Goal: Navigation & Orientation: Find specific page/section

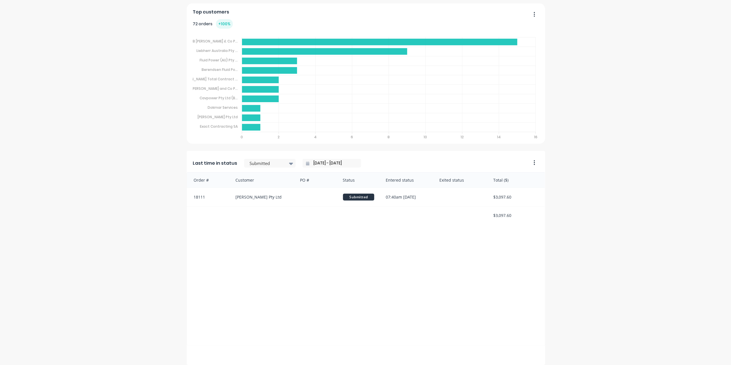
scroll to position [406, 0]
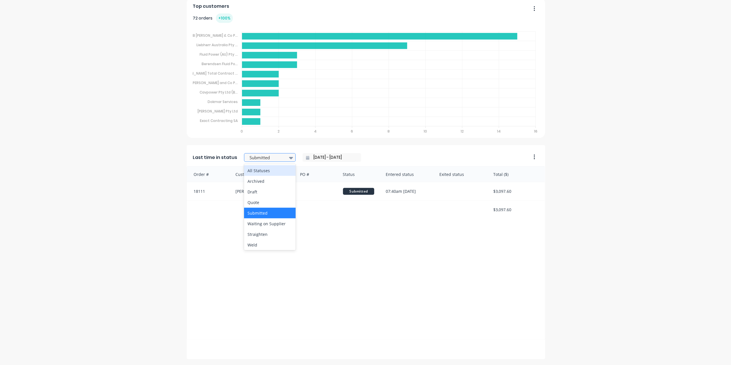
click at [289, 156] on icon at bounding box center [291, 158] width 4 height 6
click at [259, 170] on div "All Statuses" at bounding box center [270, 170] width 52 height 11
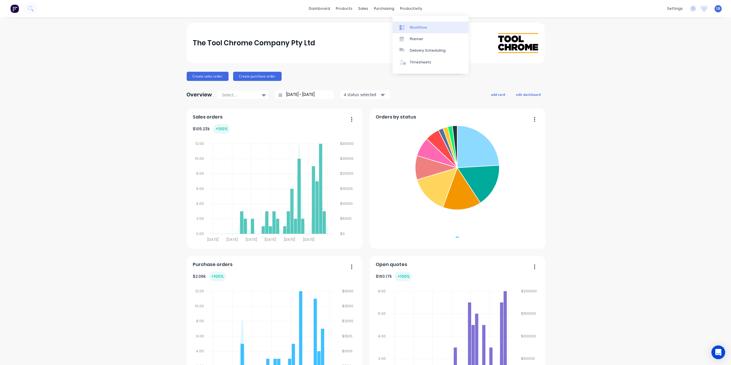
click at [420, 27] on div "Workflow" at bounding box center [418, 27] width 17 height 5
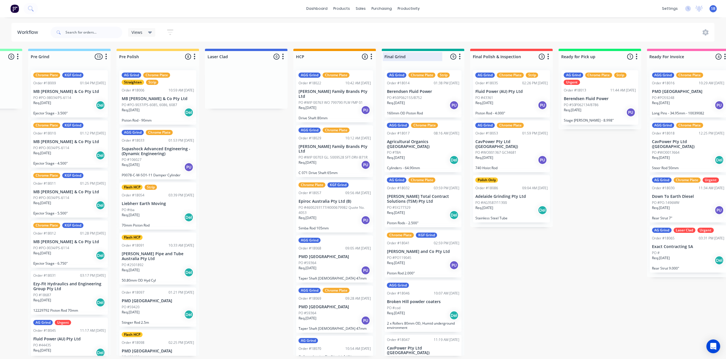
click at [451, 57] on div at bounding box center [423, 56] width 83 height 11
click at [460, 59] on icon "button" at bounding box center [460, 56] width 2 height 7
click at [489, 262] on div "Submitted 1 Status colour #273444 hex #273444 Save Cancel Summaries Total order…" at bounding box center [209, 202] width 1456 height 307
click at [404, 57] on div at bounding box center [423, 56] width 83 height 11
click at [487, 240] on div "Submitted 1 Status colour #273444 hex #273444 Save Cancel Summaries Total order…" at bounding box center [209, 202] width 1456 height 307
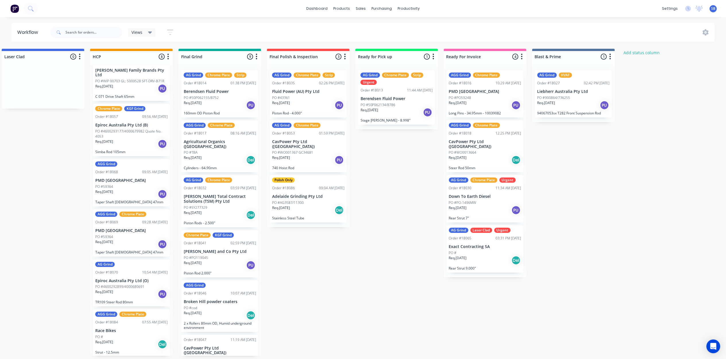
scroll to position [0, 730]
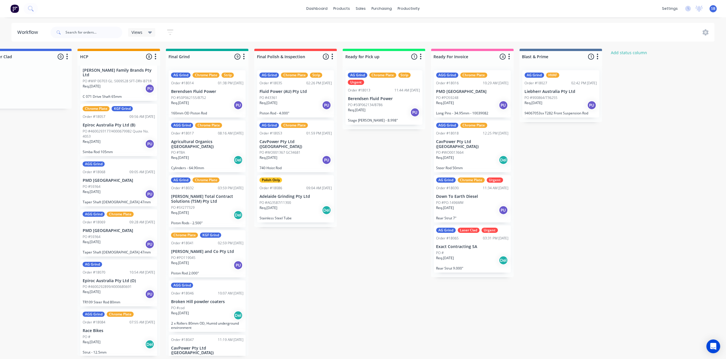
drag, startPoint x: 578, startPoint y: 64, endPoint x: 560, endPoint y: 221, distance: 157.6
click at [597, 58] on icon "button" at bounding box center [598, 56] width 2 height 7
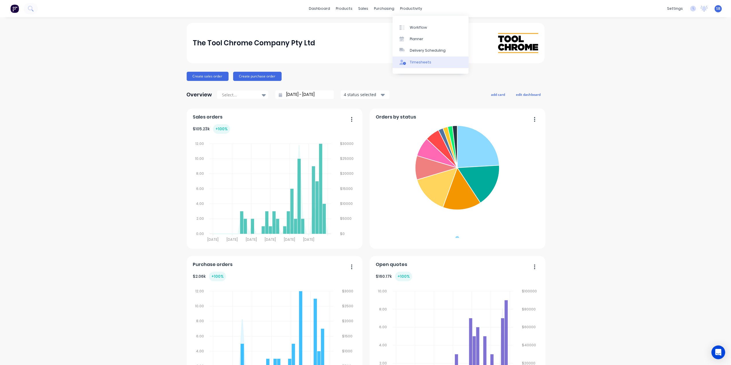
click at [420, 62] on div "Timesheets" at bounding box center [421, 62] width 22 height 5
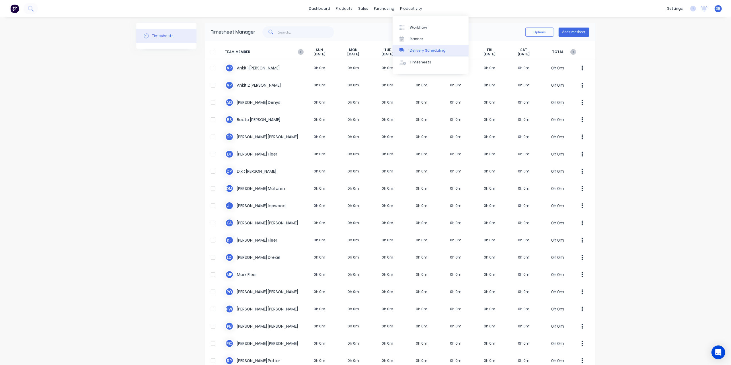
click at [428, 51] on div "Delivery Scheduling" at bounding box center [428, 50] width 36 height 5
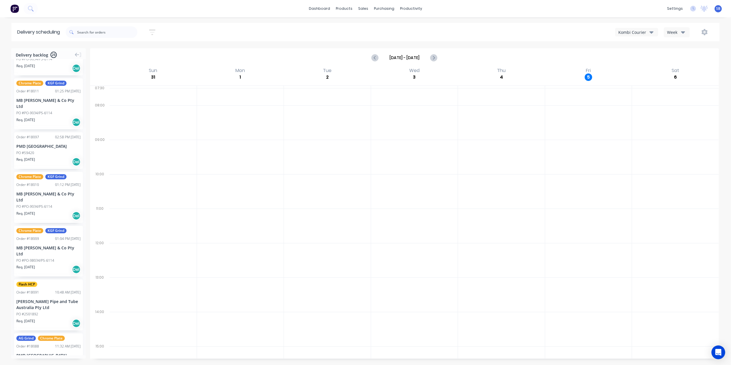
scroll to position [251, 0]
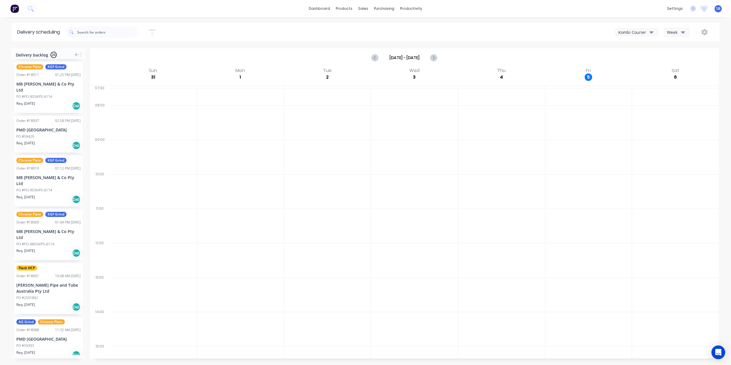
click at [46, 134] on div "PO #59420" at bounding box center [48, 136] width 64 height 5
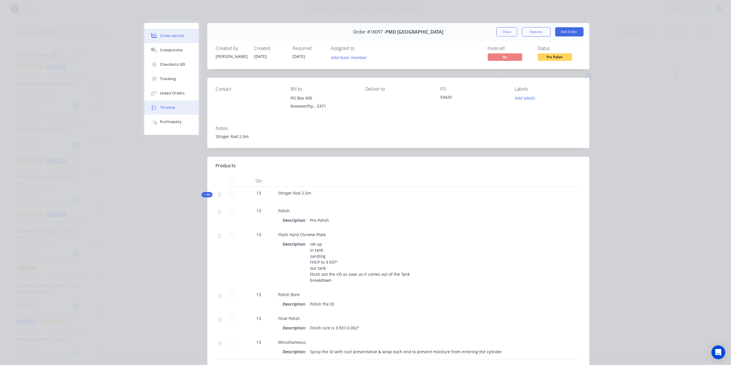
click at [170, 104] on button "Timeline" at bounding box center [171, 107] width 55 height 14
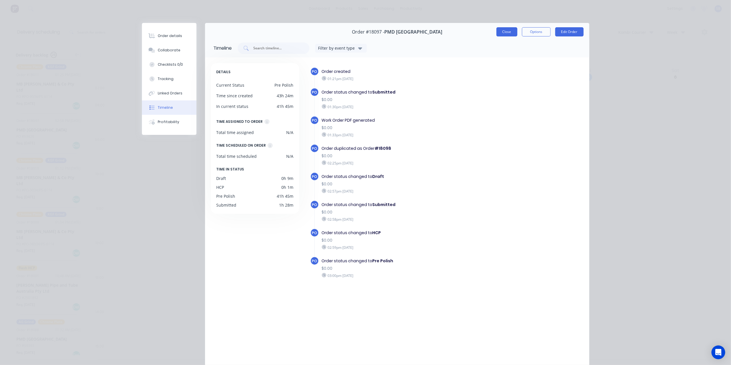
click at [510, 32] on button "Close" at bounding box center [507, 31] width 21 height 9
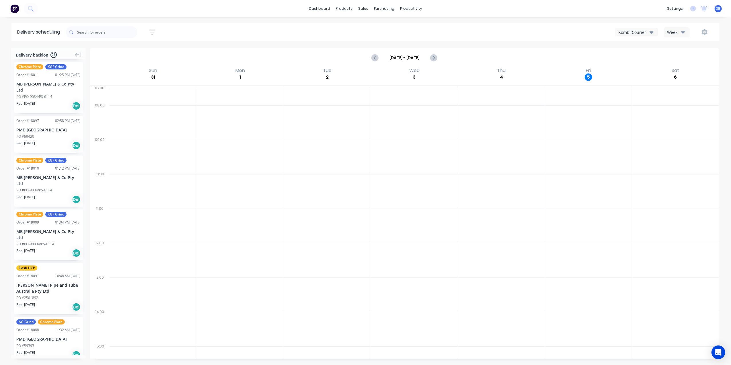
click at [53, 55] on span "26" at bounding box center [53, 55] width 6 height 6
click at [77, 53] on icon at bounding box center [77, 54] width 5 height 5
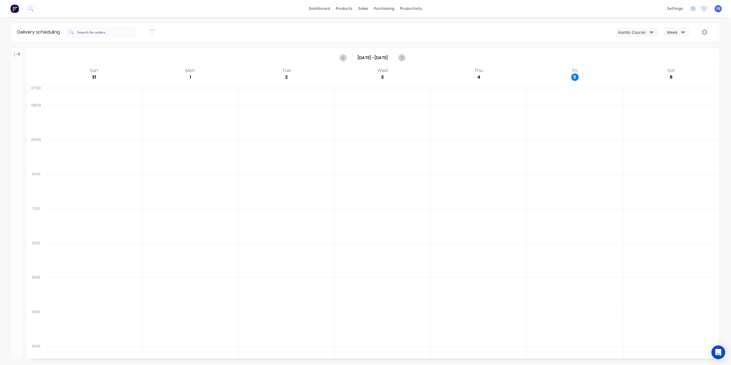
click at [20, 54] on icon at bounding box center [18, 54] width 5 height 4
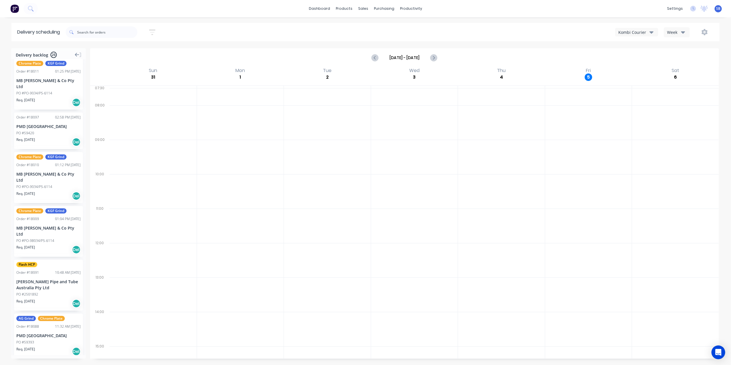
scroll to position [0, 0]
